Goal: Complete application form: Complete application form

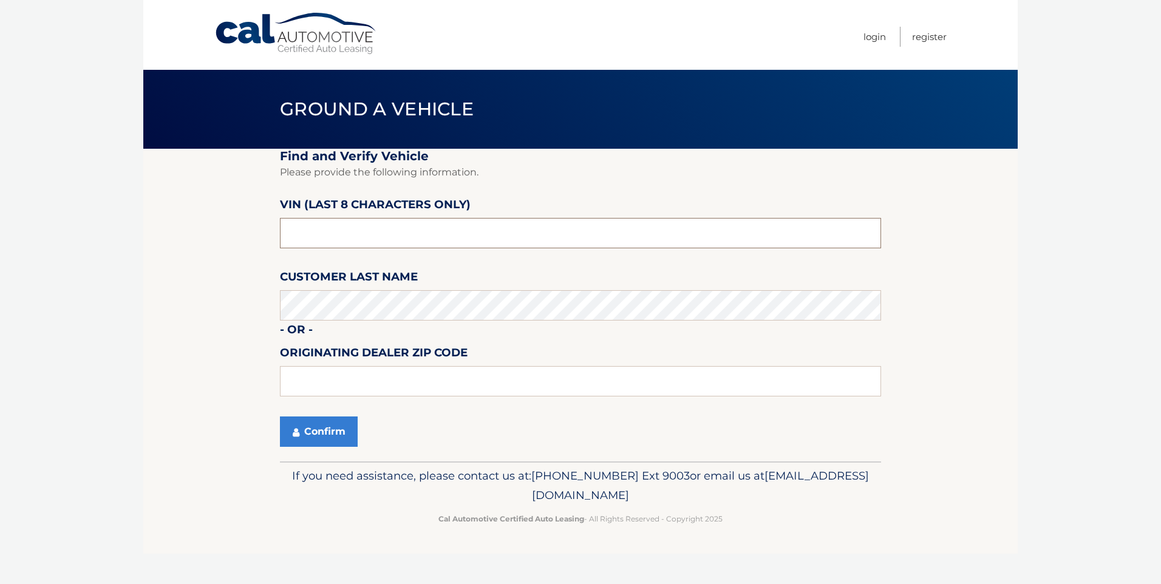
click at [388, 232] on input "text" at bounding box center [580, 233] width 601 height 30
type input "nh146594"
click at [364, 384] on input "text" at bounding box center [580, 381] width 601 height 30
type input "08234"
click at [338, 435] on button "Confirm" at bounding box center [319, 431] width 78 height 30
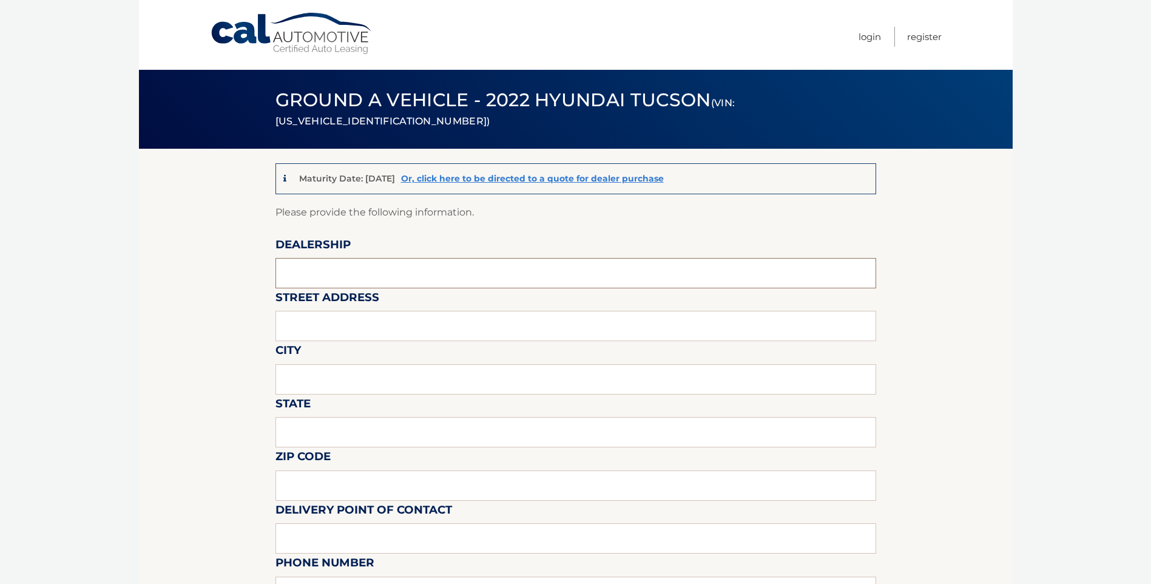
click at [384, 267] on input "text" at bounding box center [576, 273] width 601 height 30
type input "Sport Hyundai"
type input "6831 Blackhorse pike"
type input "Egg Harbor Twp"
type input "NJ"
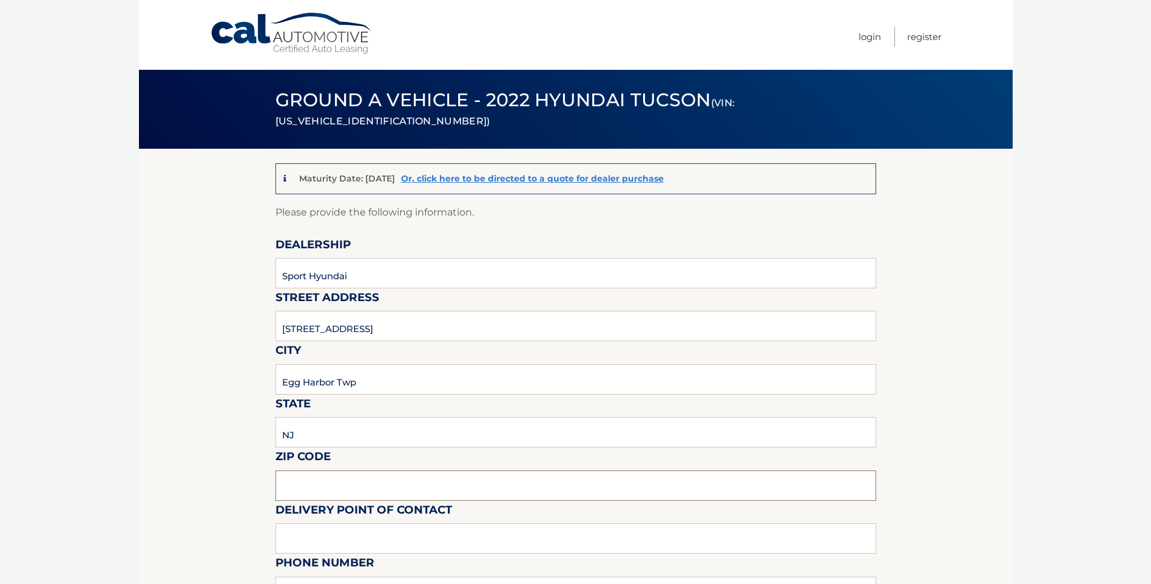
type input "08234"
type input "Nick Bolotov"
type input "6096461200"
type input "nicholas.bolotov@sporthyundai.com"
type input "Paul Brown"
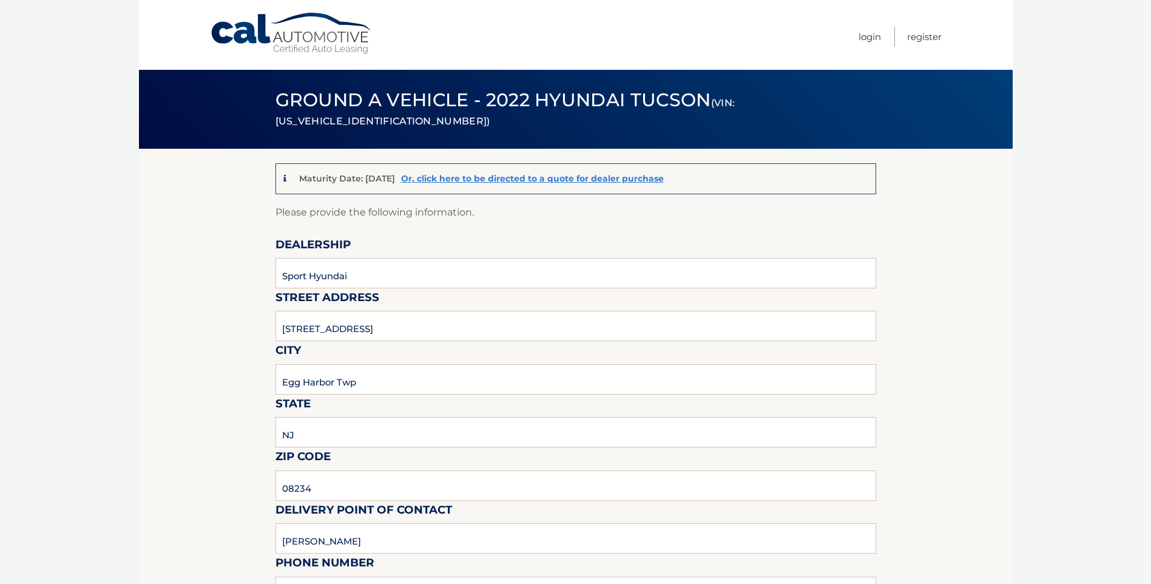
type input "609-646-1200"
type input "paul.brown@sporthyundai.com"
type input "Dealer is not responsible for any charges between CAL and the customer."
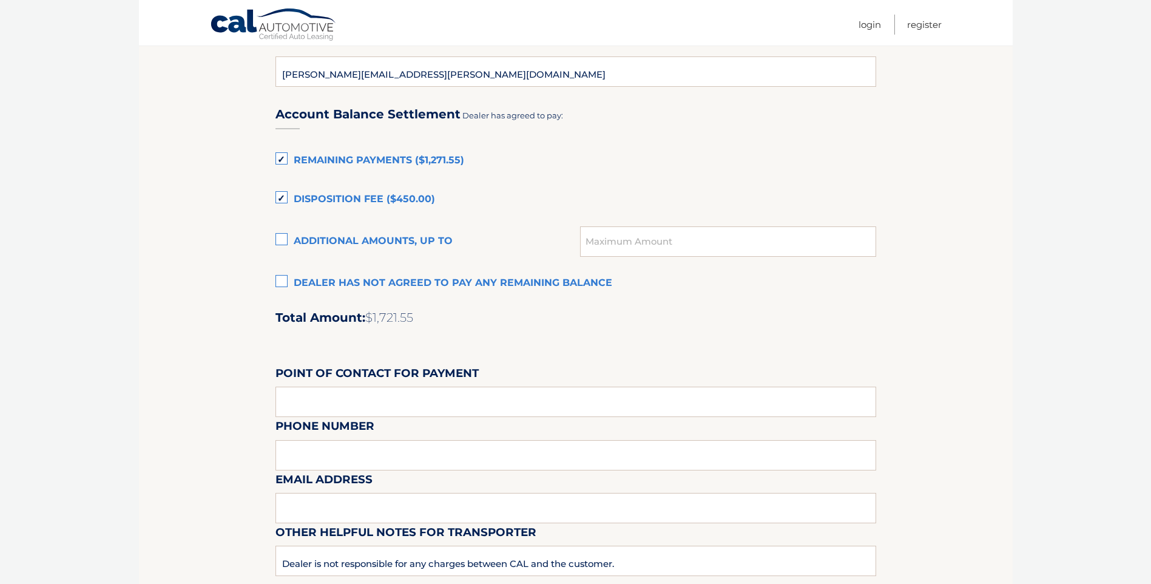
scroll to position [850, 0]
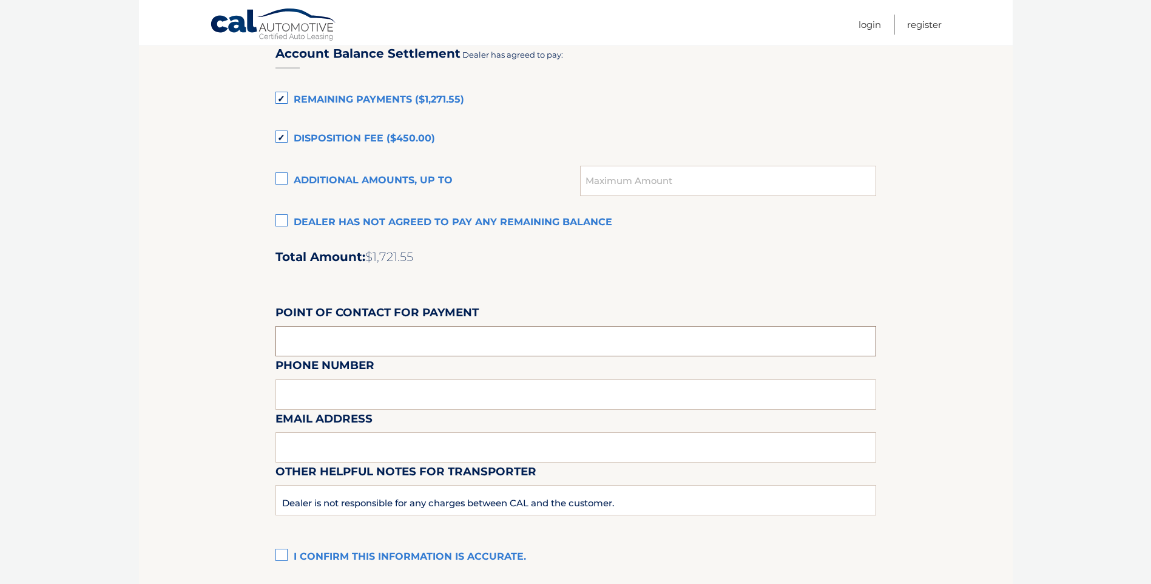
click at [314, 346] on input "text" at bounding box center [576, 341] width 601 height 30
type input "b"
type input "Bernadette Cassel"
click at [473, 400] on div "Email Address" at bounding box center [576, 382] width 601 height 53
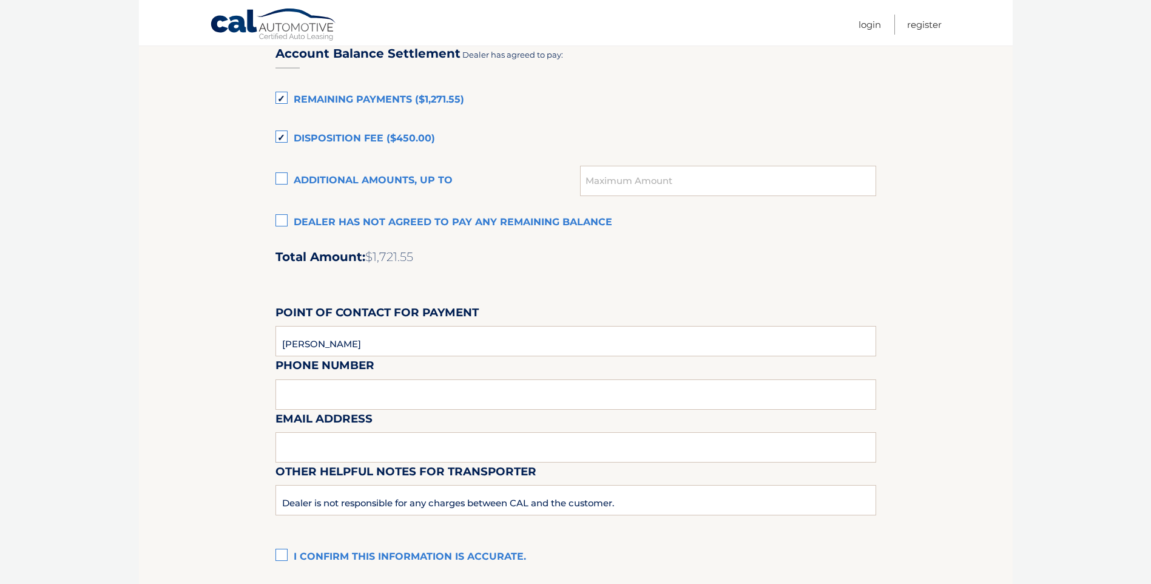
click at [469, 381] on div "Email Address" at bounding box center [576, 382] width 601 height 53
click at [440, 396] on div "Email Address" at bounding box center [576, 382] width 601 height 53
click at [279, 397] on div "Email Address" at bounding box center [576, 382] width 601 height 53
click at [294, 390] on div "Email Address" at bounding box center [576, 382] width 601 height 53
click at [391, 344] on input "Bernadette Cassel" at bounding box center [576, 341] width 601 height 30
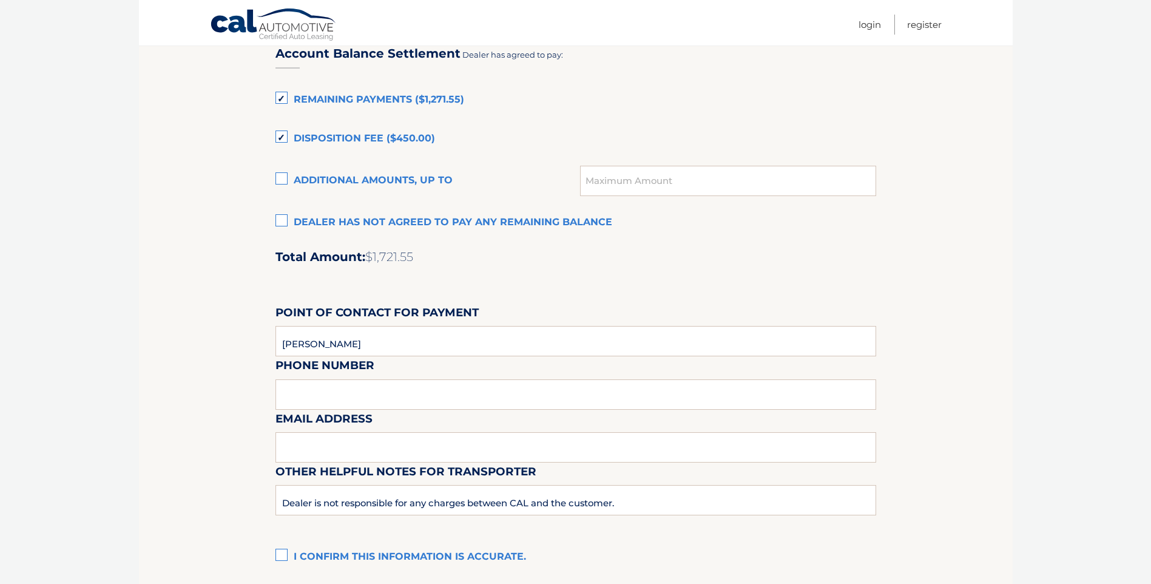
click at [351, 394] on div "Email Address" at bounding box center [576, 382] width 601 height 53
click at [310, 392] on div "Email Address" at bounding box center [576, 382] width 601 height 53
click at [330, 450] on input "text" at bounding box center [576, 447] width 601 height 30
type input "bernadette.cassel@sporthyundai.com"
click at [370, 385] on div "Email Address bernadette.cassel@sporthyundai.com" at bounding box center [576, 382] width 601 height 53
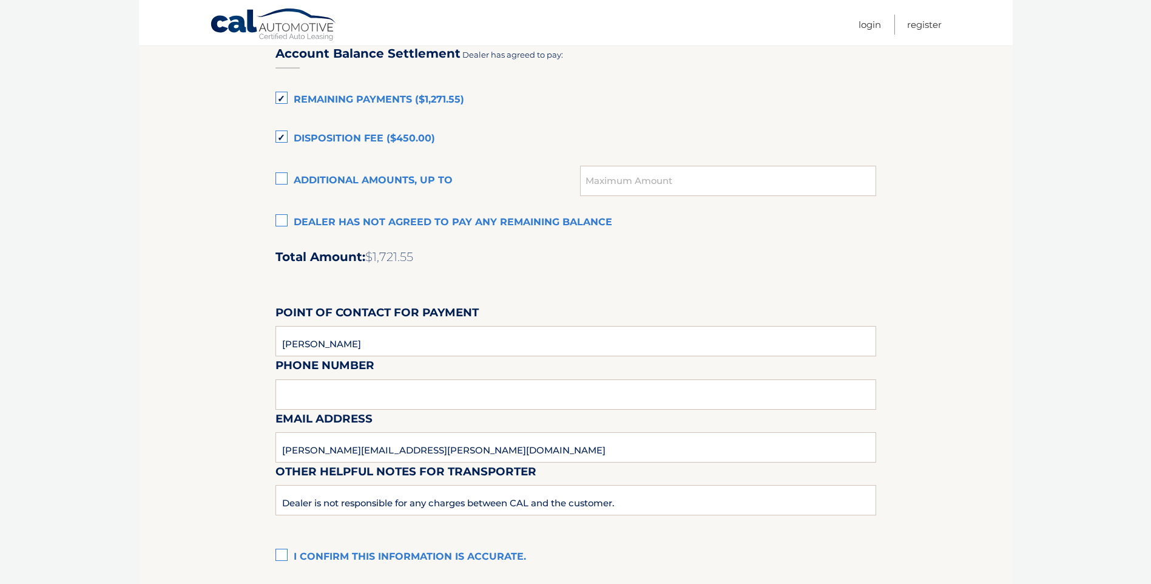
click at [368, 391] on div "Email Address bernadette.cassel@sporthyundai.com" at bounding box center [576, 382] width 601 height 53
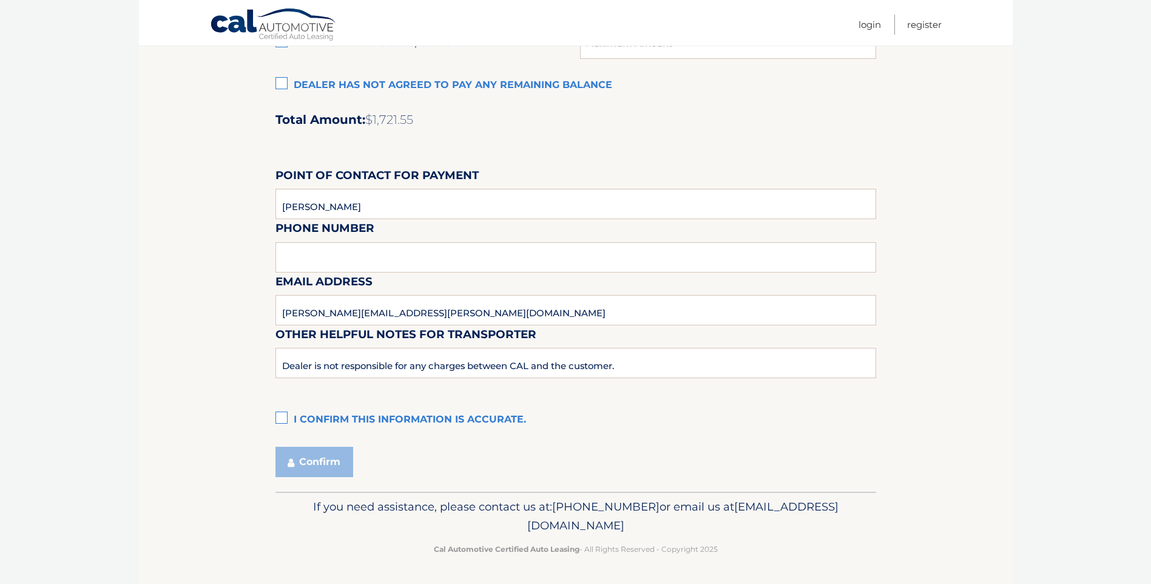
click at [277, 422] on label "I confirm this information is accurate." at bounding box center [576, 420] width 601 height 24
click at [0, 0] on input "I confirm this information is accurate." at bounding box center [0, 0] width 0 height 0
click at [328, 461] on button "Confirm" at bounding box center [315, 462] width 78 height 30
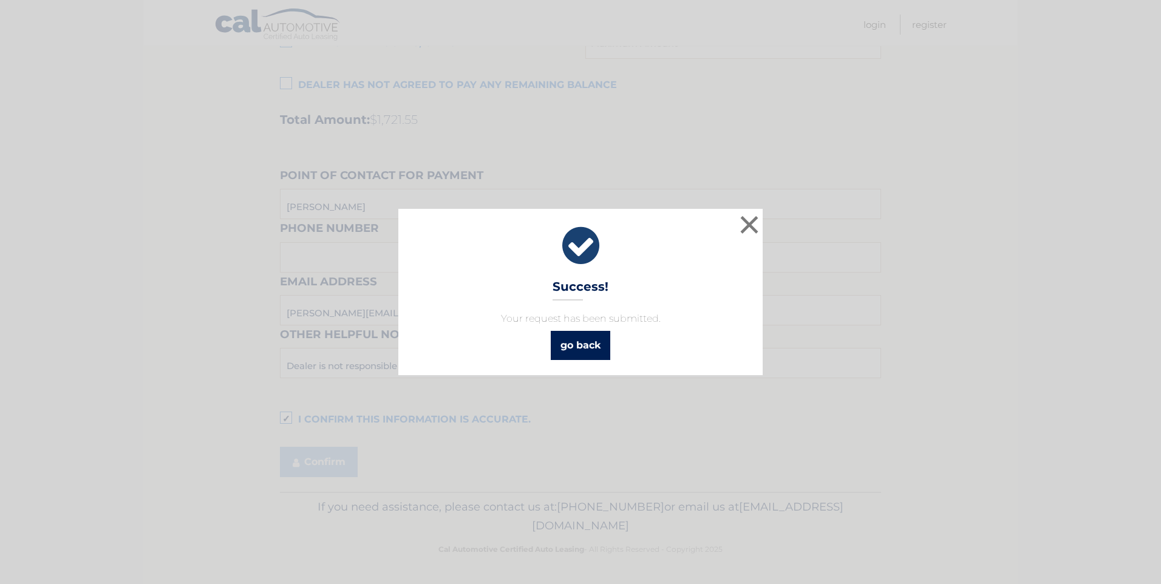
click at [583, 342] on link "go back" at bounding box center [580, 345] width 59 height 29
